Goal: Navigation & Orientation: Find specific page/section

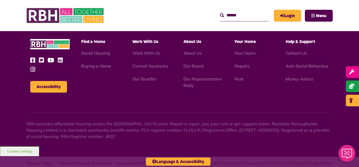
scroll to position [573, 0]
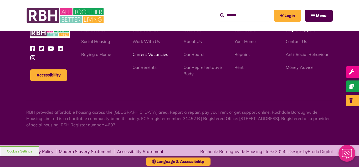
click at [146, 54] on link "Current Vacancies" at bounding box center [151, 54] width 36 height 5
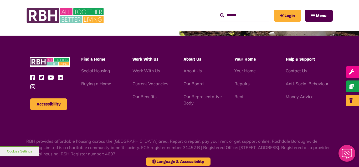
scroll to position [635, 0]
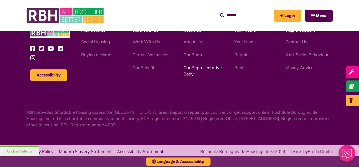
click at [196, 67] on link "Our Representative Body" at bounding box center [203, 71] width 38 height 12
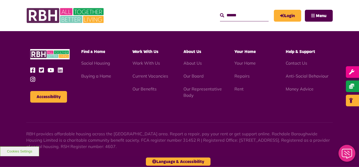
scroll to position [1528, 0]
